Goal: Find specific page/section: Find specific page/section

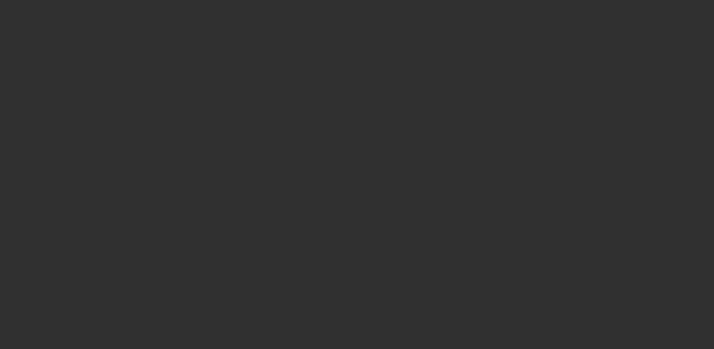
select select "10"
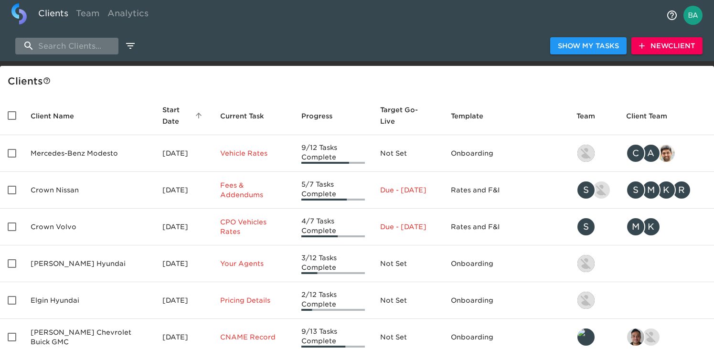
click at [60, 45] on input "search" at bounding box center [66, 46] width 103 height 17
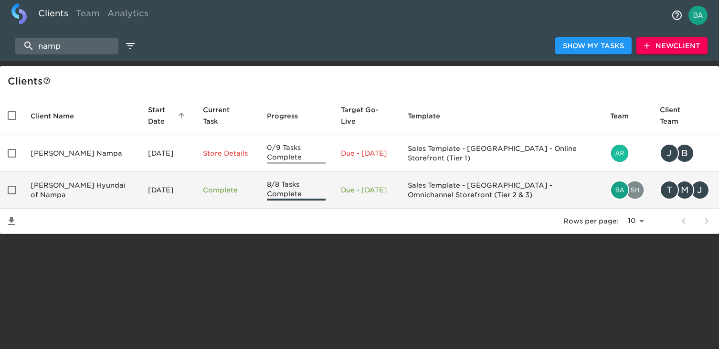
type input "namp"
click at [64, 184] on td "[PERSON_NAME] Hyundai of Nampa" at bounding box center [81, 190] width 117 height 37
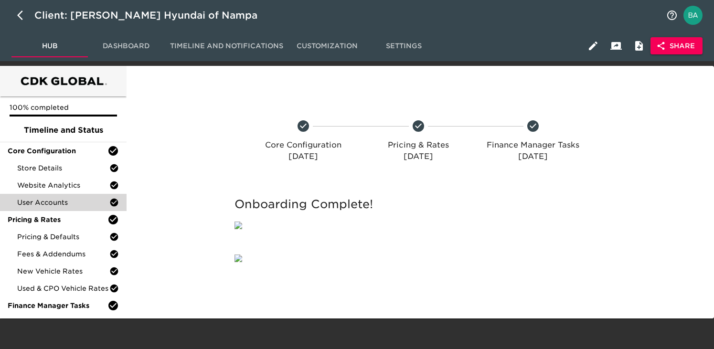
scroll to position [37, 0]
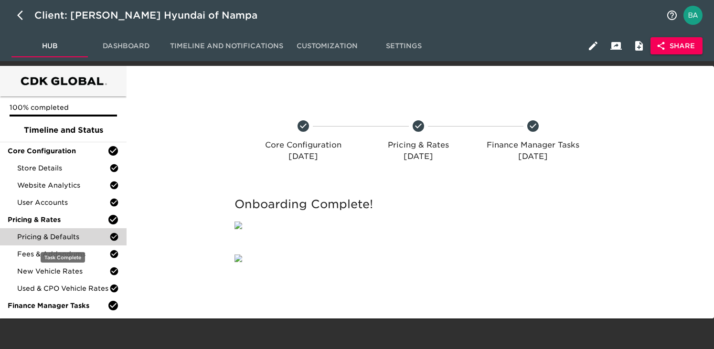
click at [43, 232] on span "Pricing & Defaults" at bounding box center [63, 237] width 92 height 10
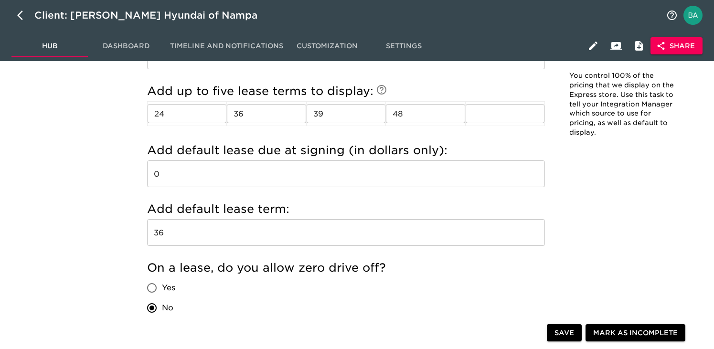
scroll to position [1136, 0]
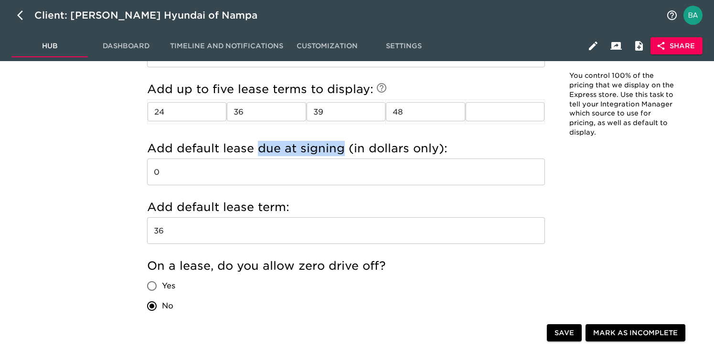
drag, startPoint x: 258, startPoint y: 148, endPoint x: 342, endPoint y: 152, distance: 84.1
click at [342, 152] on h5 "Add default lease due at signing (in dollars only):" at bounding box center [346, 148] width 398 height 15
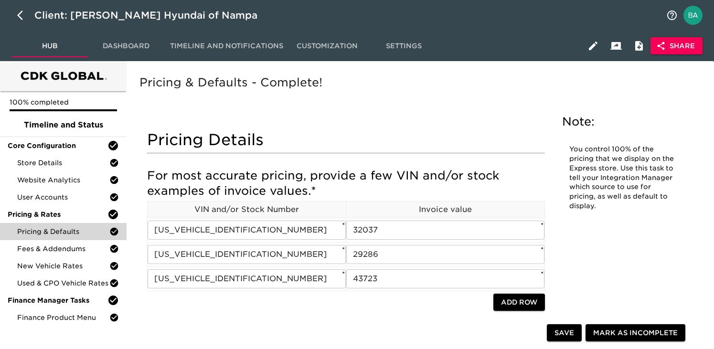
scroll to position [0, 0]
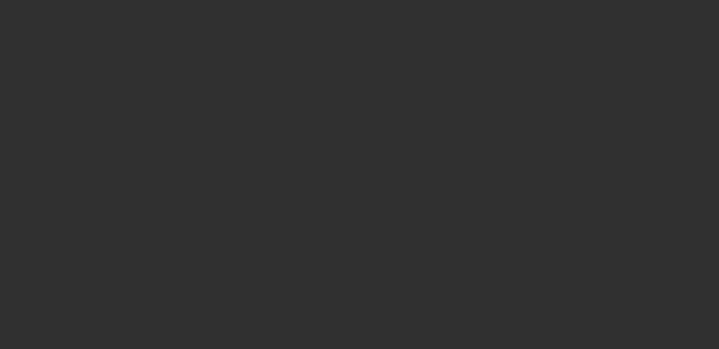
select select "10"
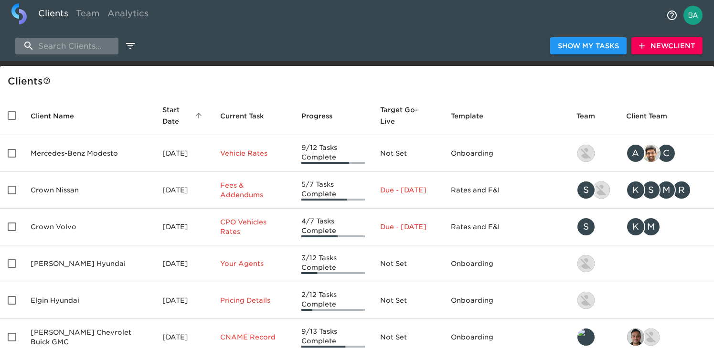
click at [67, 45] on input "search" at bounding box center [66, 46] width 103 height 17
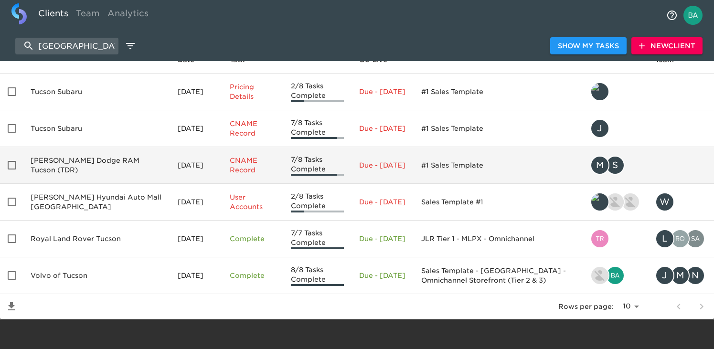
scroll to position [63, 0]
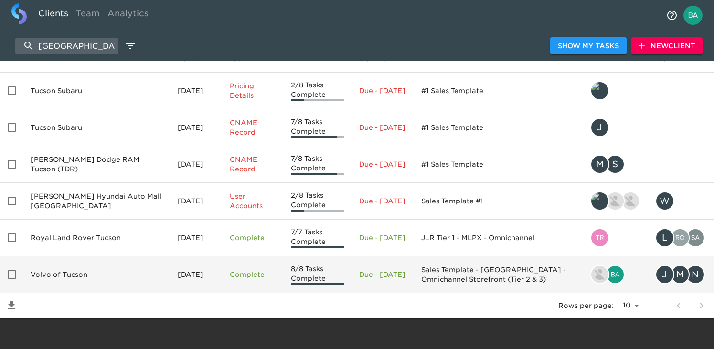
type input "tucson"
click at [62, 278] on td "Volvo of Tucson" at bounding box center [96, 274] width 147 height 37
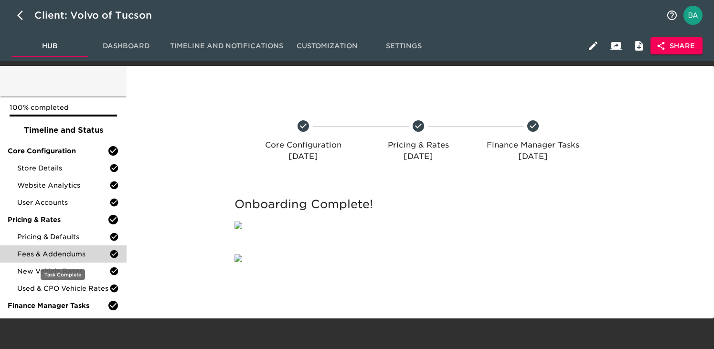
scroll to position [21, 0]
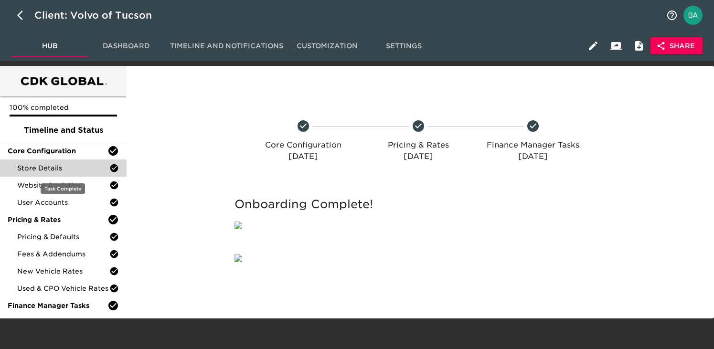
click at [52, 163] on span "Store Details" at bounding box center [63, 168] width 92 height 10
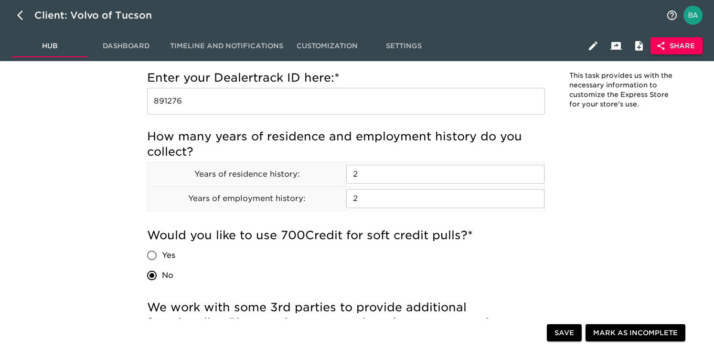
scroll to position [1195, 0]
